Goal: Task Accomplishment & Management: Manage account settings

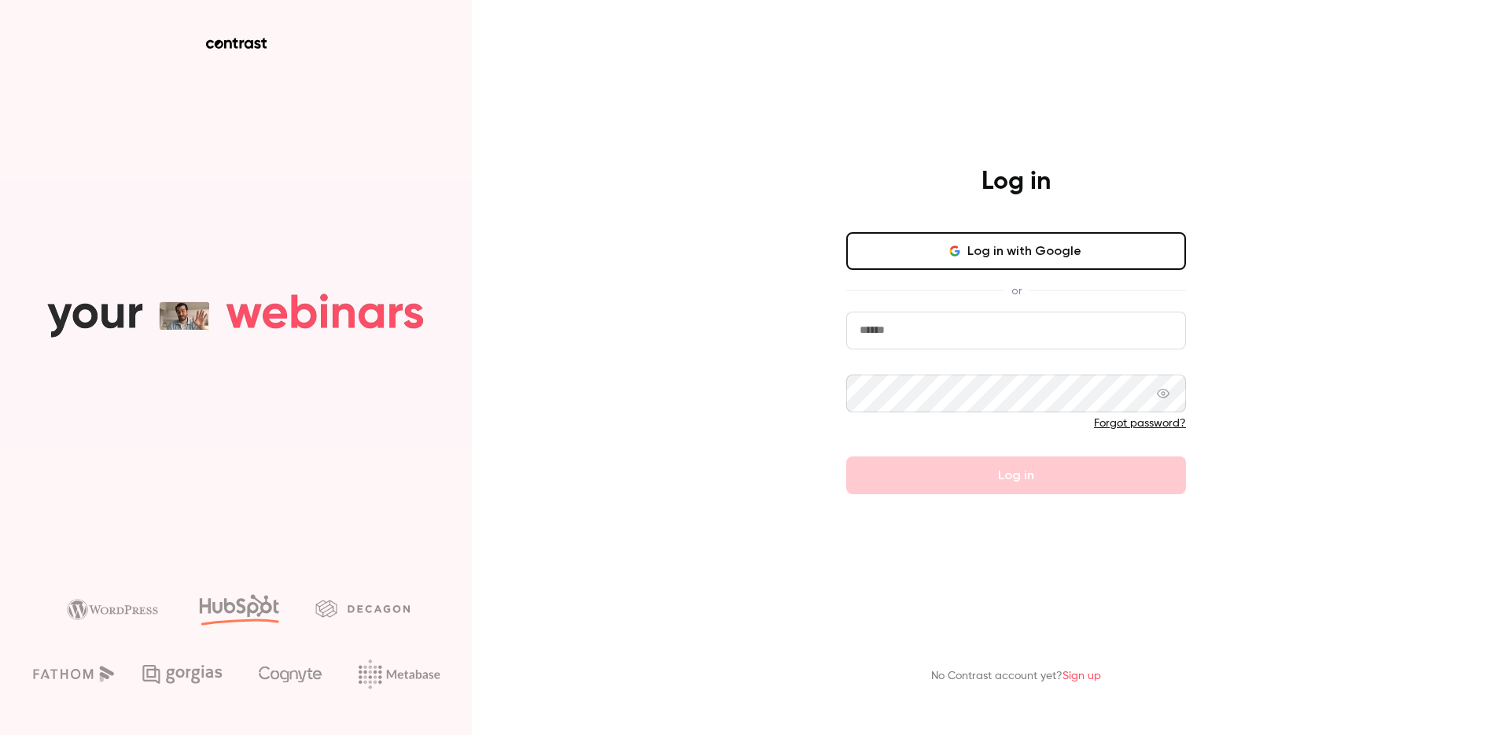
click at [1029, 246] on button "Log in with Google" at bounding box center [1016, 251] width 340 height 38
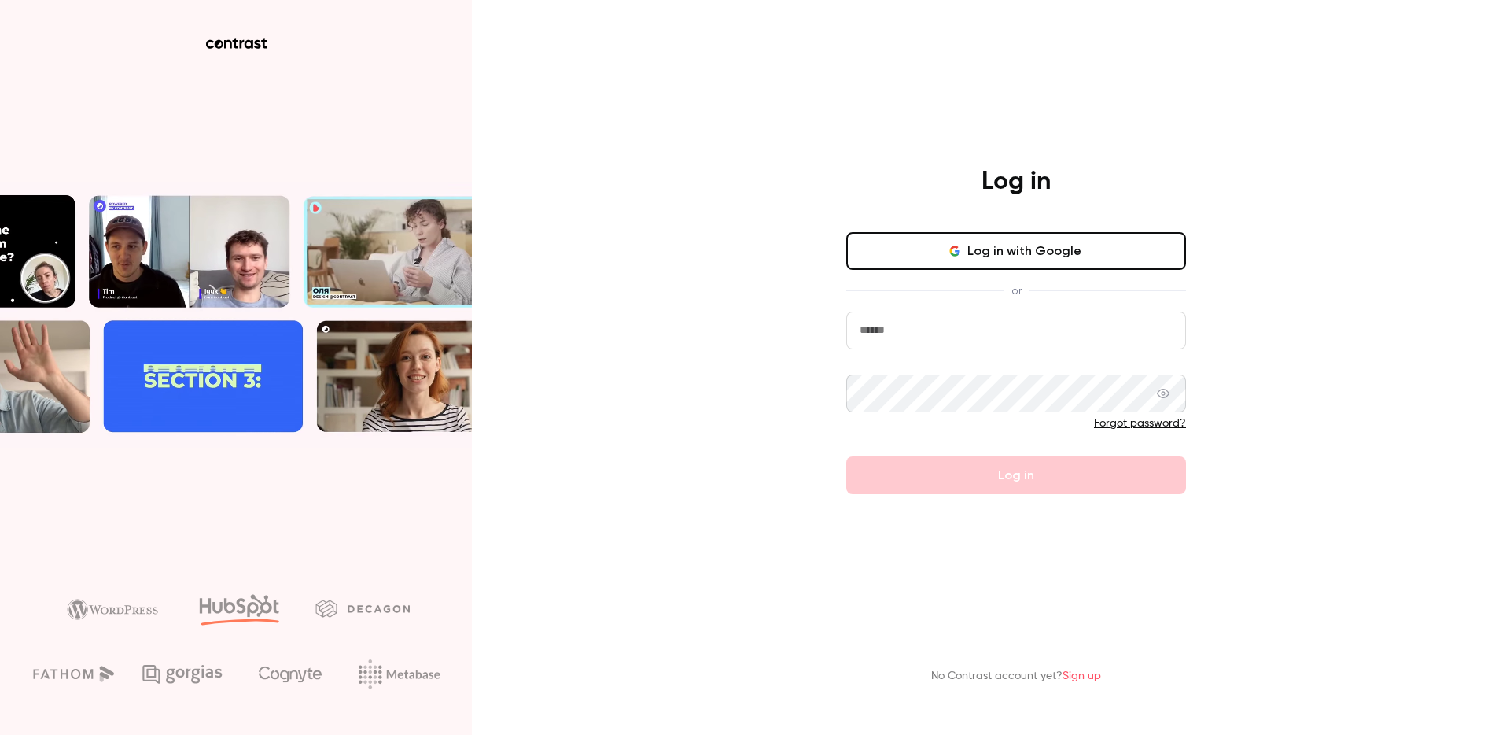
click at [920, 337] on input "email" at bounding box center [1016, 330] width 340 height 38
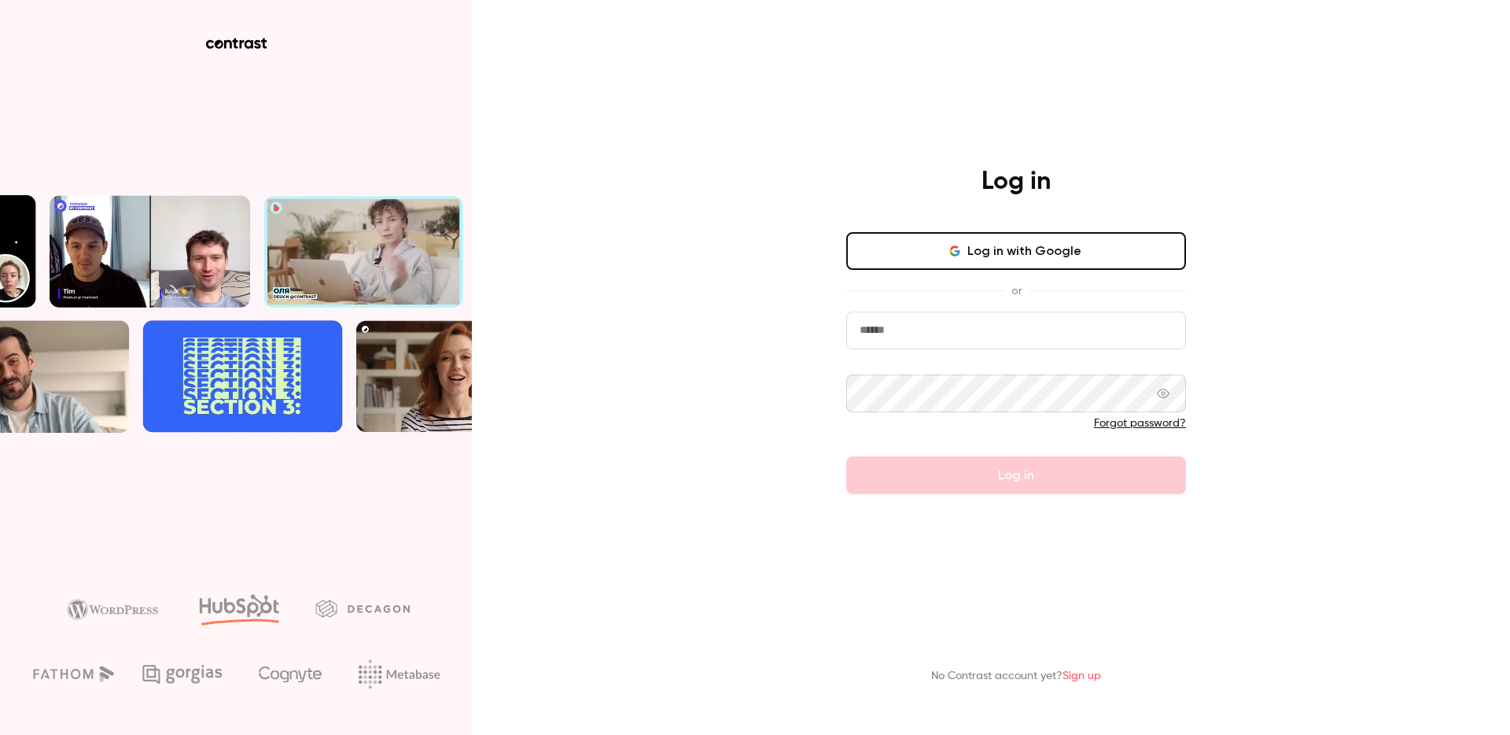
type input "**********"
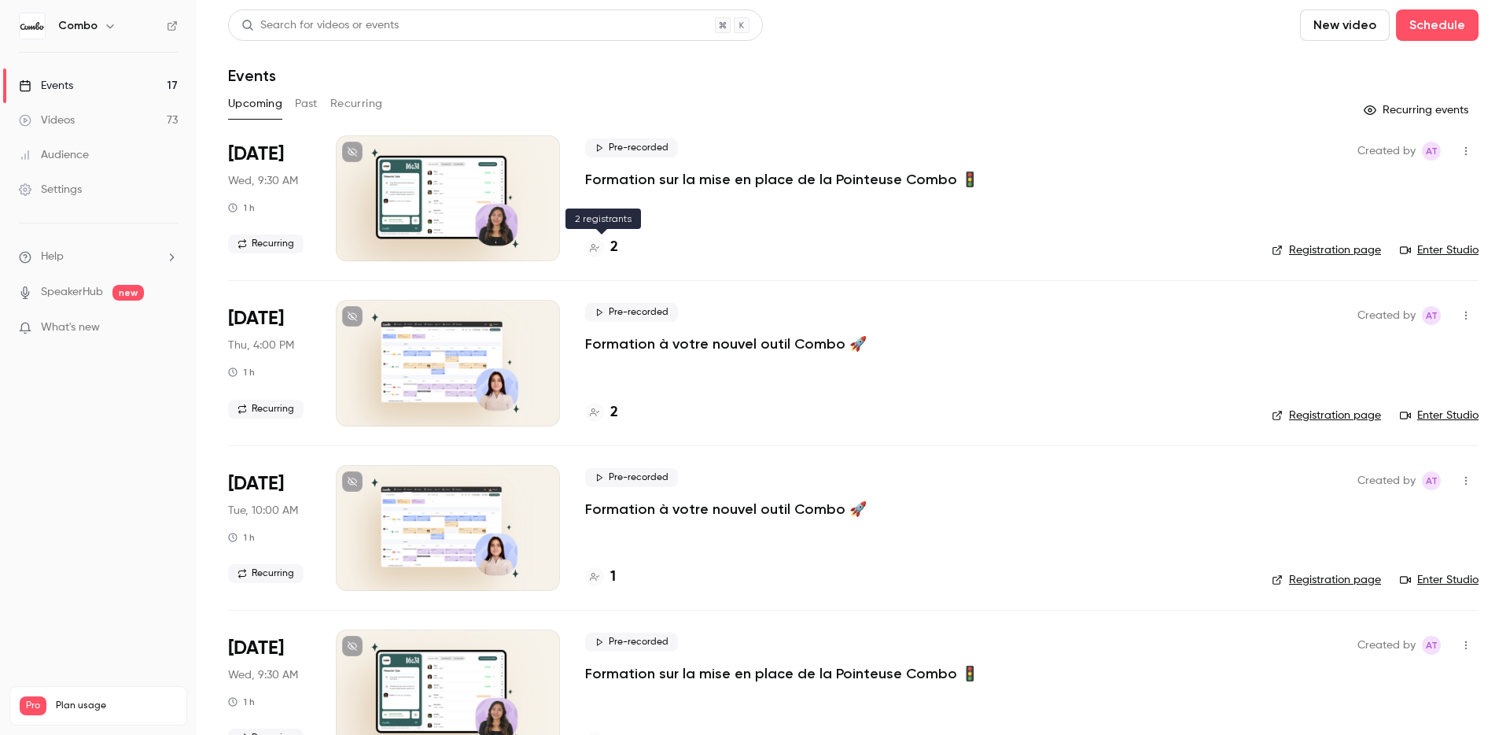
click at [615, 247] on h4 "2" at bounding box center [614, 247] width 8 height 21
click at [1437, 249] on link "Enter Studio" at bounding box center [1439, 250] width 79 height 16
click at [610, 241] on h4 "2" at bounding box center [614, 247] width 8 height 21
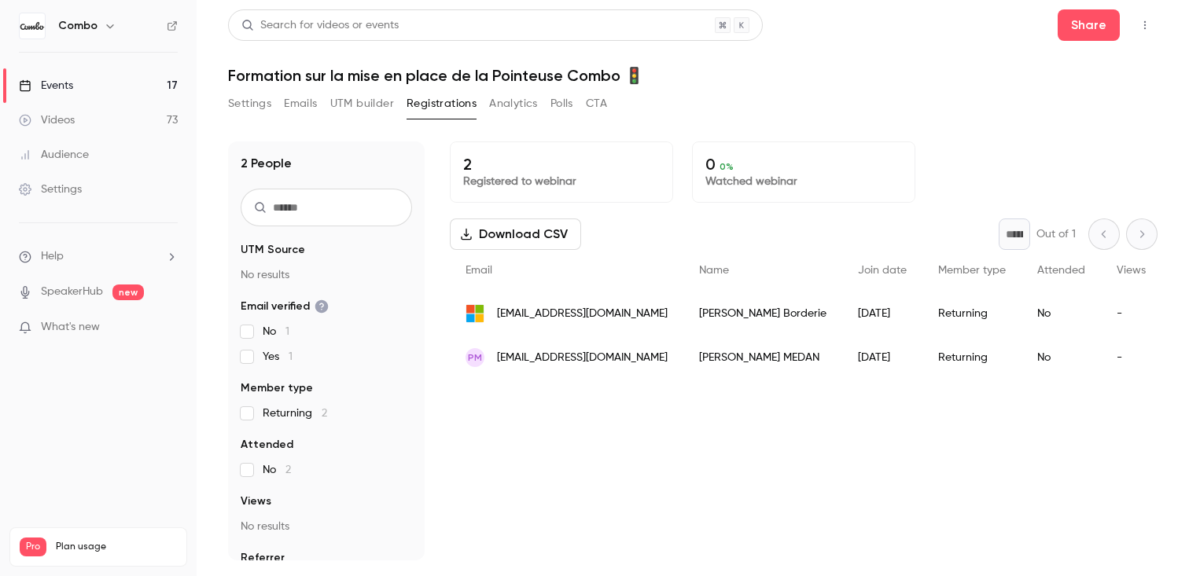
click at [555, 312] on span "[EMAIL_ADDRESS][DOMAIN_NAME]" at bounding box center [582, 314] width 171 height 17
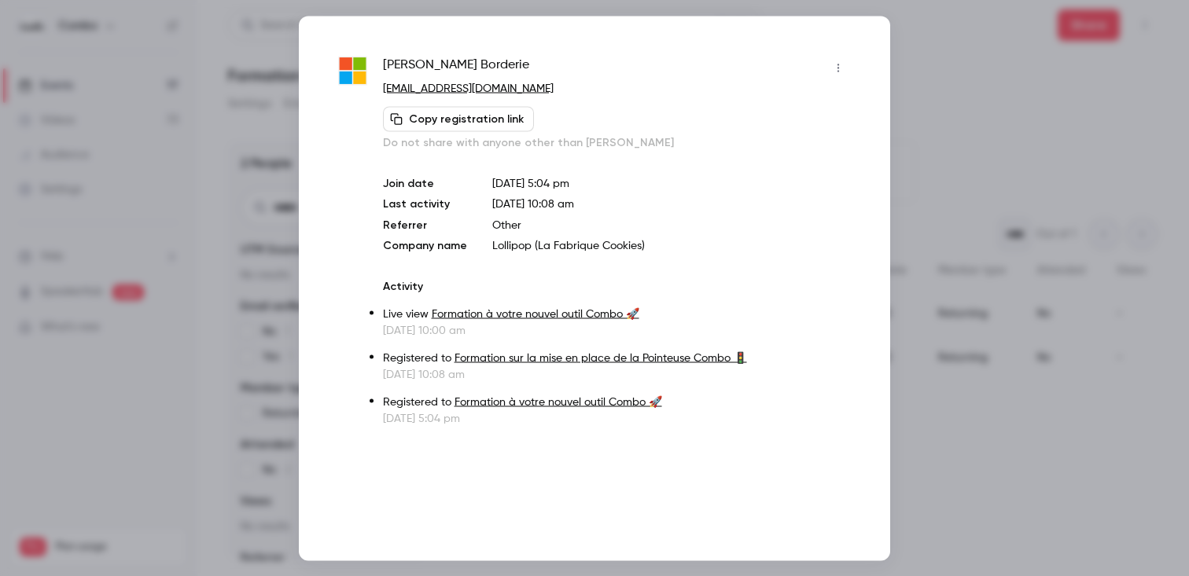
click at [453, 66] on span "[PERSON_NAME]" at bounding box center [456, 67] width 146 height 25
copy div "[PERSON_NAME]"
click at [554, 85] on p "[EMAIL_ADDRESS][DOMAIN_NAME]" at bounding box center [617, 88] width 468 height 17
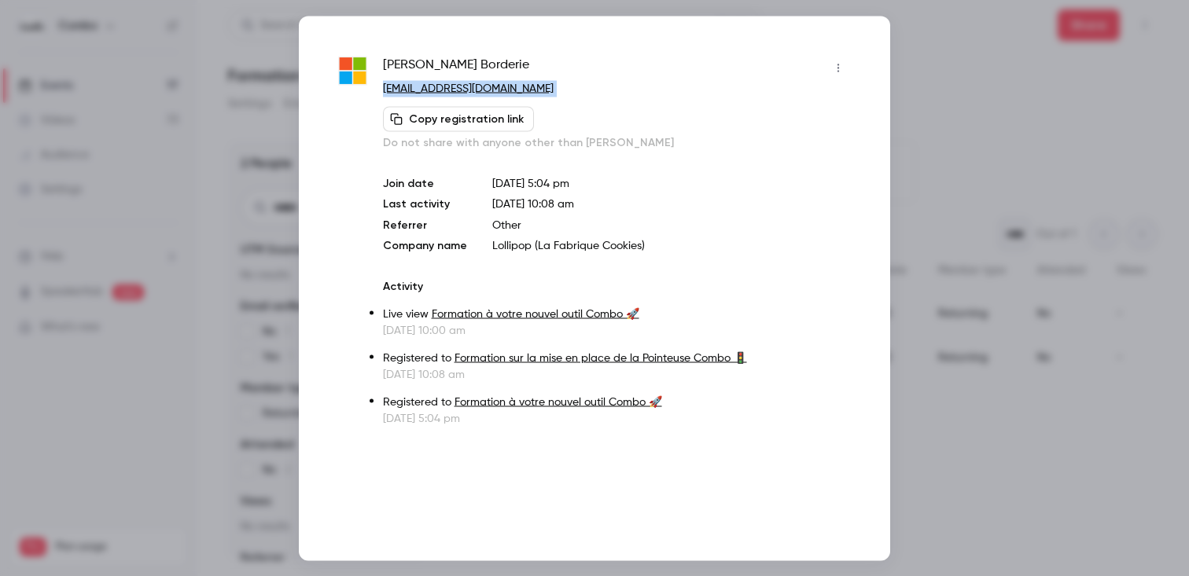
drag, startPoint x: 554, startPoint y: 85, endPoint x: 397, endPoint y: 82, distance: 157.3
click at [397, 82] on p "[EMAIL_ADDRESS][DOMAIN_NAME]" at bounding box center [617, 88] width 468 height 17
copy div "[PERSON_NAME][EMAIL_ADDRESS][DOMAIN_NAME] Copy registration link"
click at [170, 480] on div at bounding box center [594, 288] width 1189 height 576
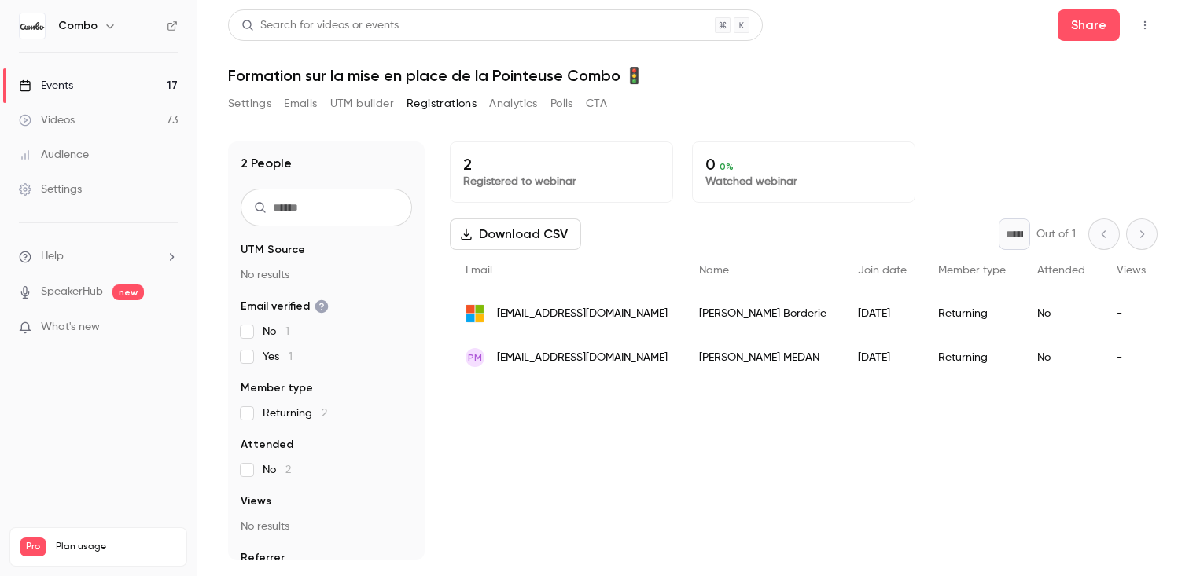
click at [731, 358] on div "[PERSON_NAME]" at bounding box center [762, 358] width 159 height 44
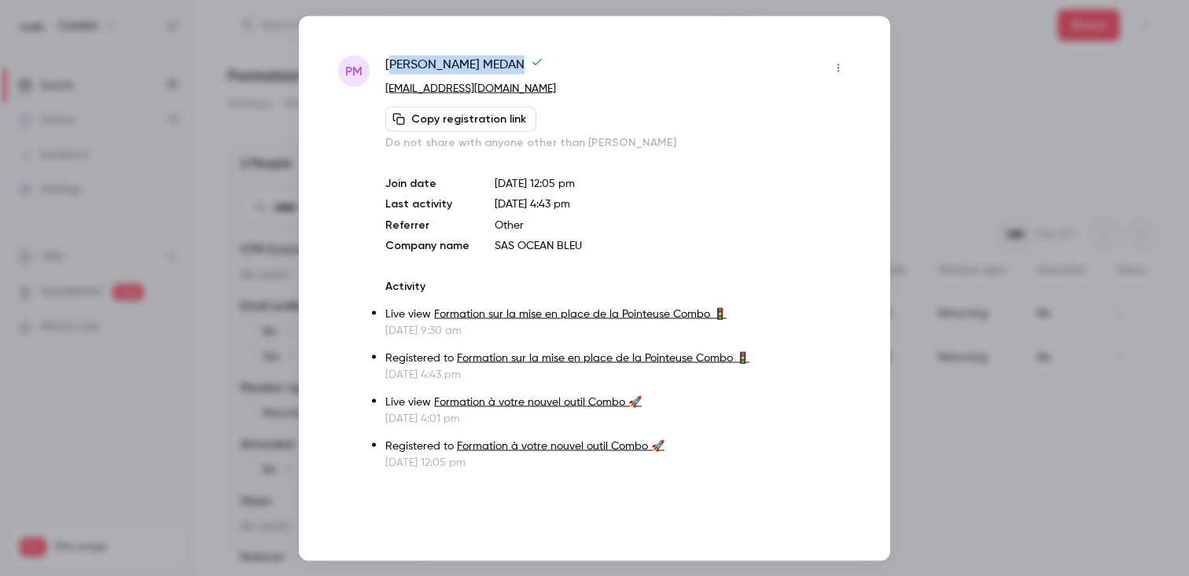
drag, startPoint x: 538, startPoint y: 61, endPoint x: 391, endPoint y: 64, distance: 147.1
click at [391, 64] on div "[PERSON_NAME]" at bounding box center [618, 67] width 466 height 25
click at [406, 61] on span "[PERSON_NAME]" at bounding box center [464, 67] width 158 height 25
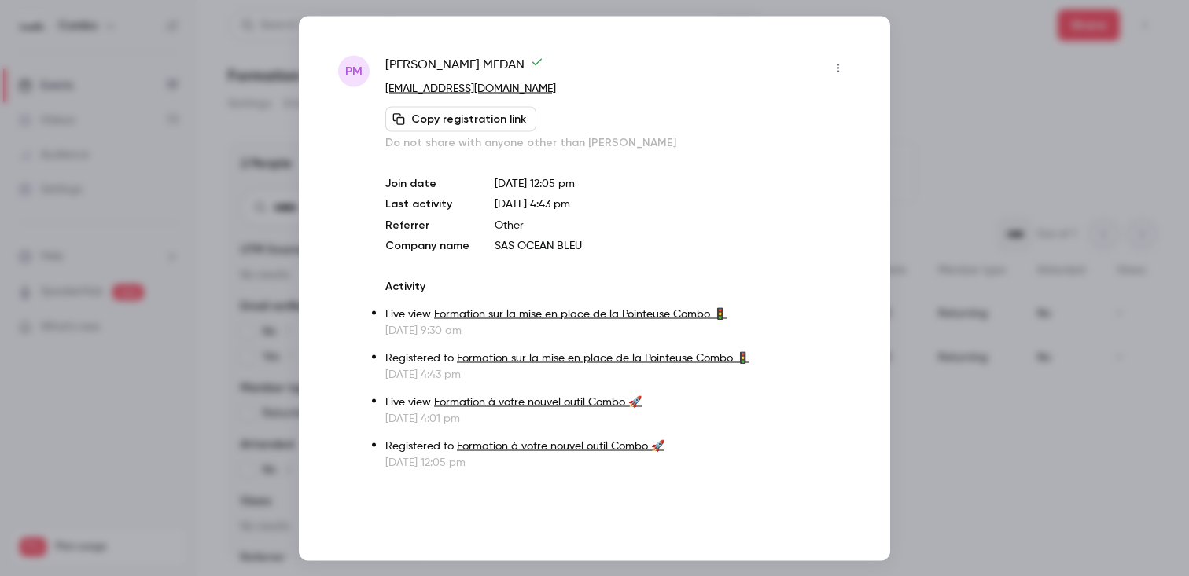
click at [175, 465] on div at bounding box center [594, 288] width 1189 height 576
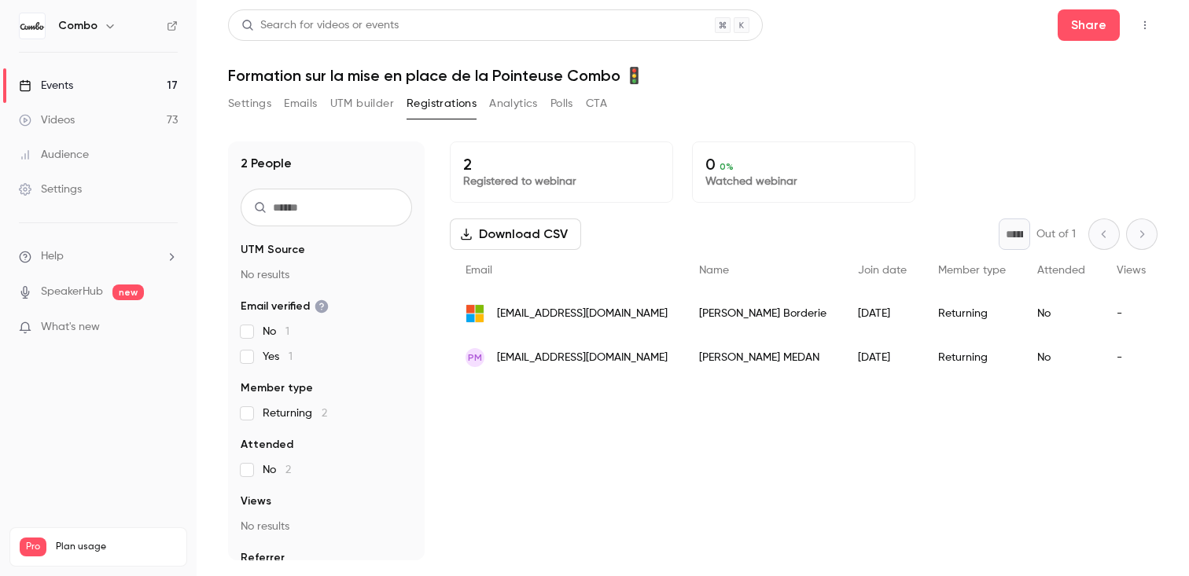
click at [164, 447] on nav "Combo Events 17 Videos 73 Audience Settings Help SpeakerHub new What's new Pro …" at bounding box center [98, 288] width 197 height 576
